Goal: Communication & Community: Answer question/provide support

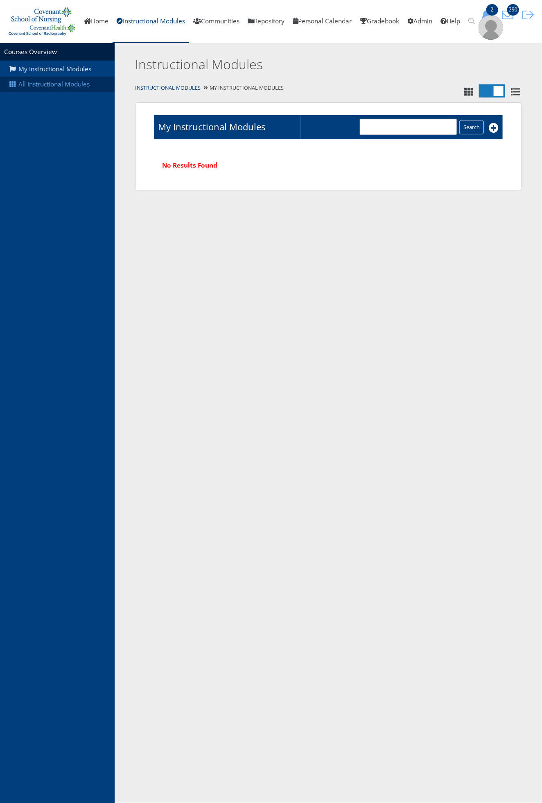
click at [30, 80] on link "All Instructional Modules" at bounding box center [57, 85] width 115 height 16
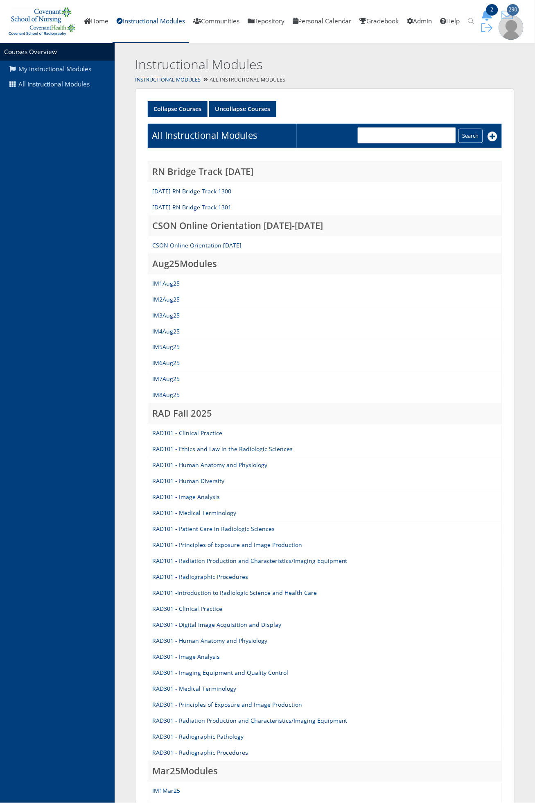
click at [512, 15] on span "290" at bounding box center [513, 9] width 12 height 11
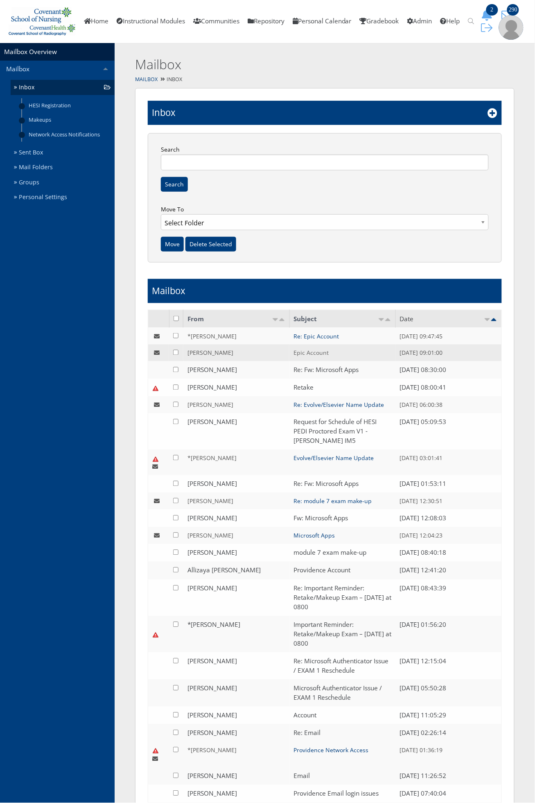
click at [317, 355] on link "Epic Account" at bounding box center [311, 353] width 35 height 8
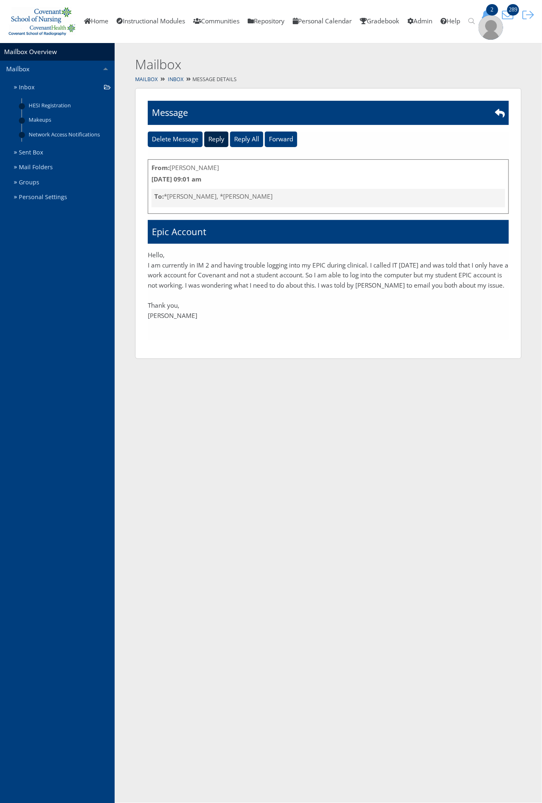
click at [222, 139] on input "Reply" at bounding box center [216, 139] width 24 height 16
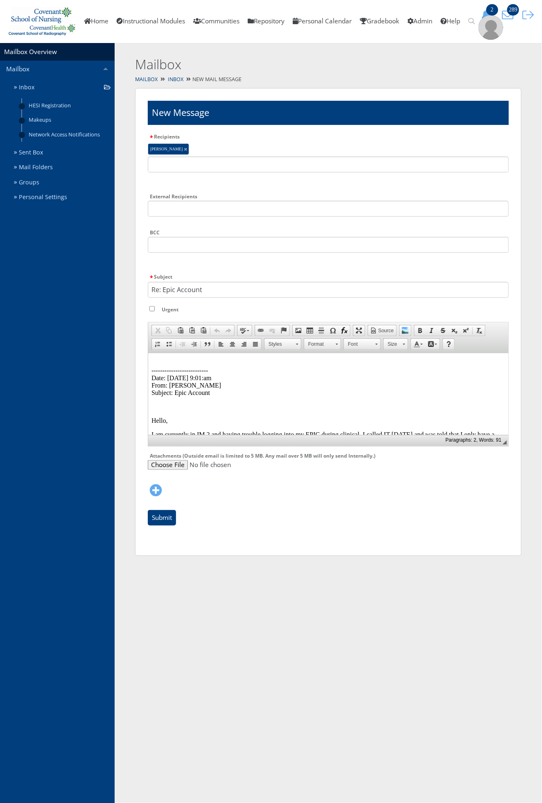
click at [174, 359] on p "-------------------------- Date: 08/26/2025 9:01:am From: Summer Wylie Subject:…" at bounding box center [328, 377] width 354 height 37
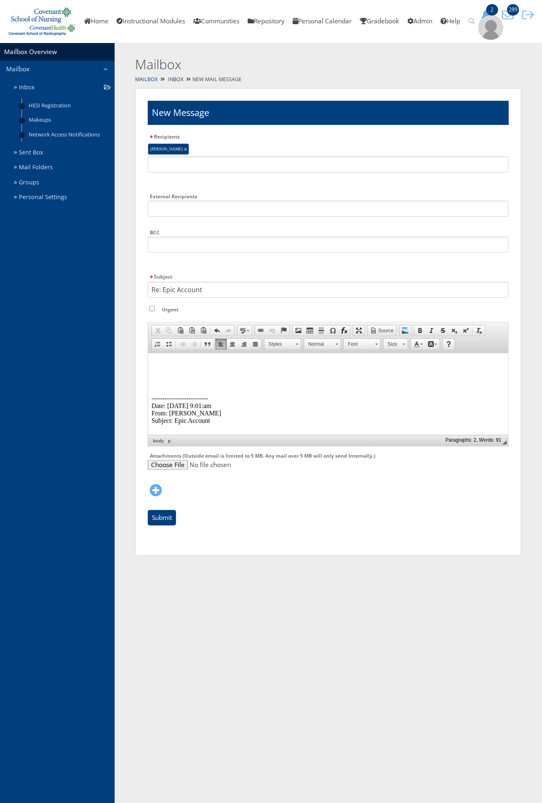
click at [173, 360] on p at bounding box center [328, 362] width 354 height 7
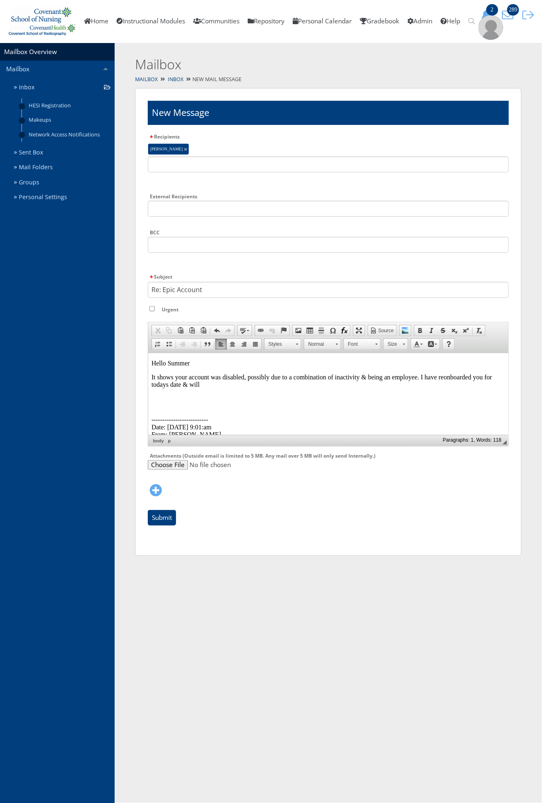
click at [440, 376] on p "It shows your account was disabled, possibly due to a combination of inactivity…" at bounding box center [328, 380] width 354 height 15
click at [202, 387] on p "It shows your account was disabled, possibly due to a combination of inactivity…" at bounding box center [328, 380] width 354 height 15
click at [234, 389] on body "Hello Summer It shows your account was disabled, possibly due to a combination …" at bounding box center [328, 451] width 354 height 184
click at [231, 385] on p "It shows your account was disabled, possibly due to a combination of inactivity…" at bounding box center [328, 380] width 354 height 15
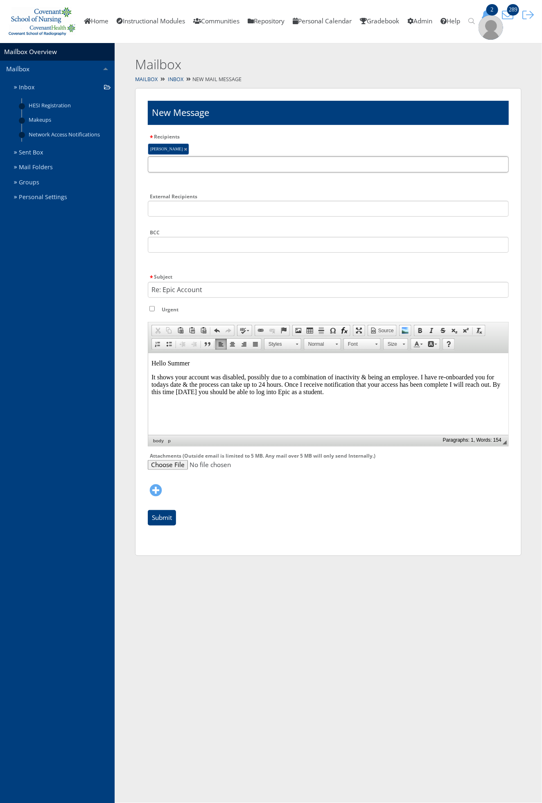
click at [227, 164] on input "text" at bounding box center [328, 164] width 361 height 16
type input "trent"
click at [233, 179] on li "* Trent McGuire" at bounding box center [232, 183] width 169 height 9
type input "tammy"
click at [233, 179] on li "* Tammy Nesbitt" at bounding box center [232, 183] width 169 height 9
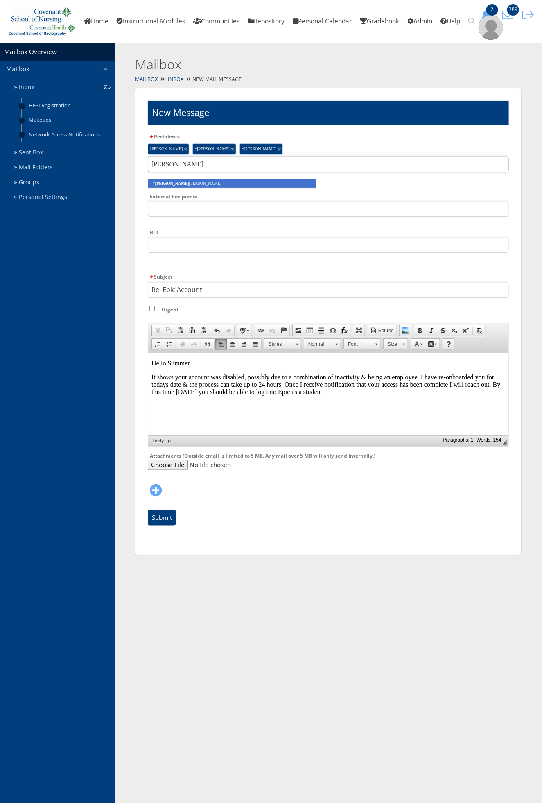
type input "corbin"
click at [234, 179] on li "* Corbin Moreno" at bounding box center [232, 183] width 169 height 9
drag, startPoint x: 161, startPoint y: 523, endPoint x: 160, endPoint y: 519, distance: 4.1
click at [160, 519] on input "Submit" at bounding box center [162, 518] width 28 height 16
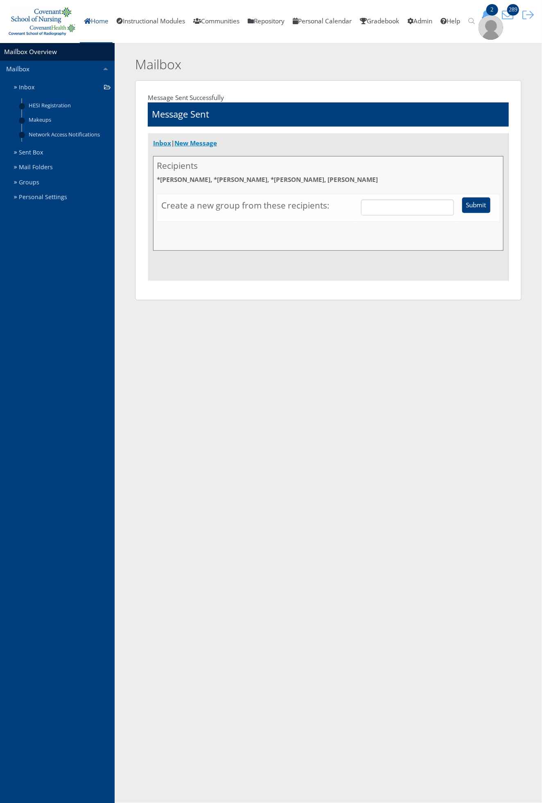
click at [96, 29] on link "Home" at bounding box center [96, 21] width 33 height 43
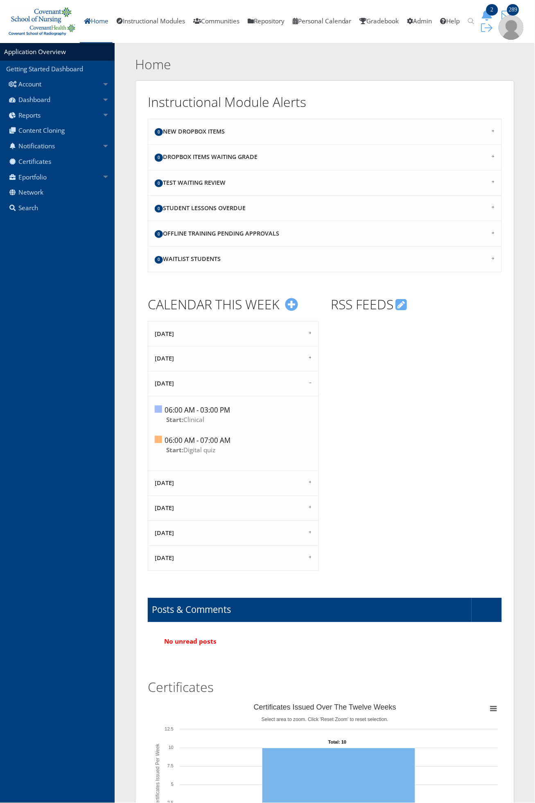
click at [100, 21] on link "Home" at bounding box center [96, 21] width 33 height 43
